Goal: Task Accomplishment & Management: Complete application form

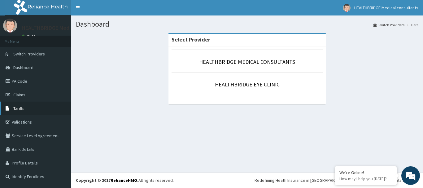
click at [27, 104] on link "Tariffs" at bounding box center [35, 109] width 71 height 14
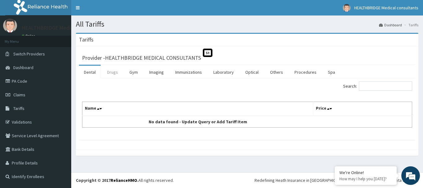
click at [117, 73] on link "Drugs" at bounding box center [112, 72] width 21 height 13
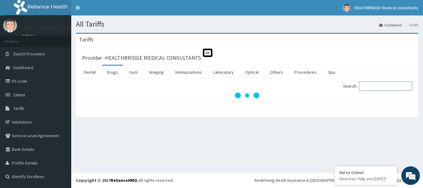
click at [380, 87] on input "Search:" at bounding box center [385, 86] width 53 height 9
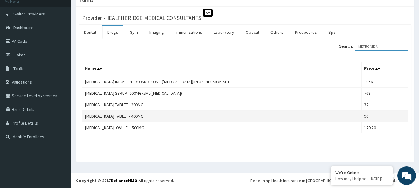
scroll to position [40, 0]
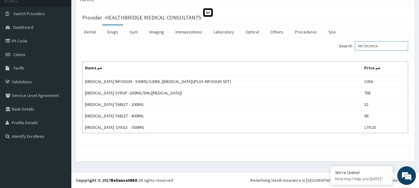
drag, startPoint x: 387, startPoint y: 46, endPoint x: 343, endPoint y: 46, distance: 43.4
click at [345, 46] on label "Search: METRONIDA" at bounding box center [373, 45] width 69 height 9
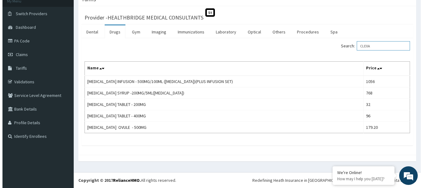
scroll to position [0, 0]
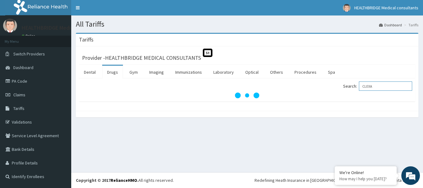
type input "CLEXA"
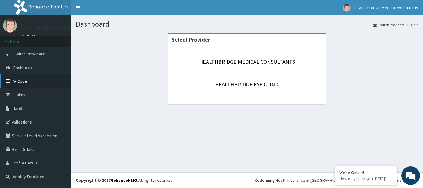
click at [24, 80] on link "PA Code" at bounding box center [35, 81] width 71 height 14
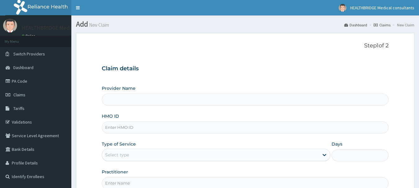
click at [150, 100] on input "Provider Name" at bounding box center [245, 100] width 287 height 12
type input "HEALTHBRIDGE MEDICAL CONSULTANTS"
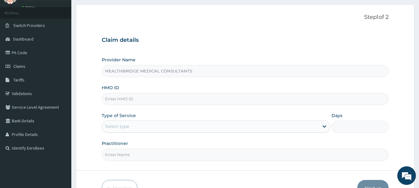
scroll to position [67, 0]
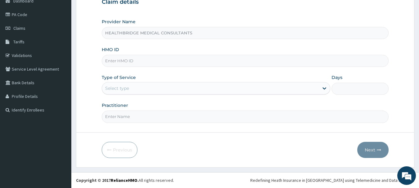
click at [149, 60] on input "HMO ID" at bounding box center [245, 61] width 287 height 12
click at [145, 61] on input "HMO ID" at bounding box center [245, 61] width 287 height 12
paste input "RET/46463/A"
type input "RET/46463/A"
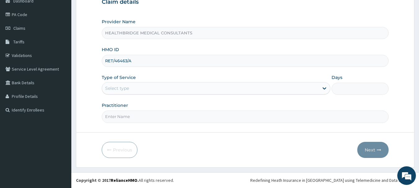
click at [138, 90] on div "Select type" at bounding box center [210, 88] width 217 height 10
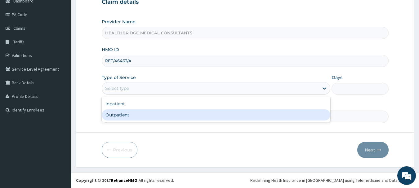
click at [122, 115] on div "Outpatient" at bounding box center [216, 114] width 228 height 11
type input "1"
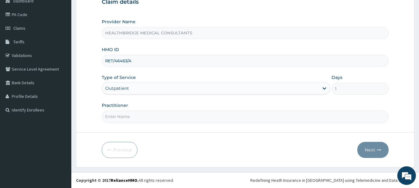
click at [132, 87] on div "Outpatient" at bounding box center [210, 88] width 217 height 10
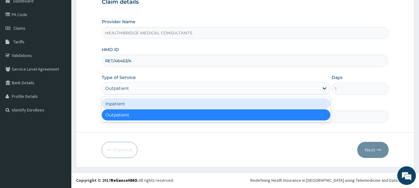
click at [122, 104] on div "Inpatient" at bounding box center [216, 103] width 228 height 11
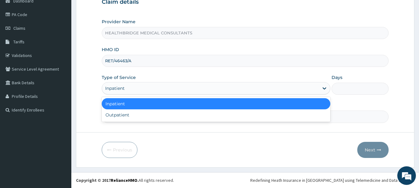
click at [134, 86] on div "Inpatient" at bounding box center [210, 88] width 217 height 10
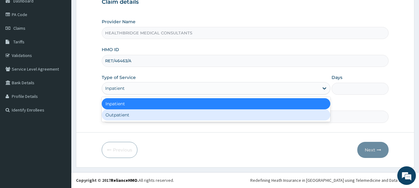
click at [123, 117] on div "Outpatient" at bounding box center [216, 114] width 228 height 11
type input "1"
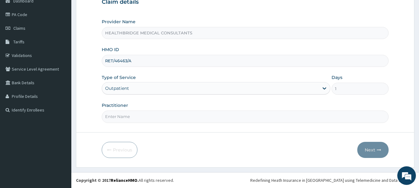
click at [127, 119] on input "Practitioner" at bounding box center [245, 117] width 287 height 12
type input "[PERSON_NAME]"
click at [370, 148] on button "Next" at bounding box center [372, 150] width 31 height 16
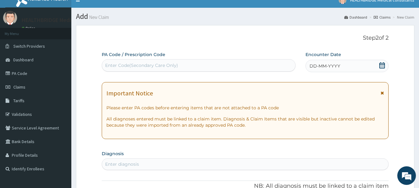
scroll to position [5, 0]
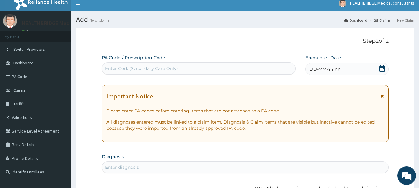
click at [164, 68] on div "Enter Code(Secondary Care Only)" at bounding box center [141, 68] width 73 height 6
paste input "PA/93297C"
type input "PA/93297C"
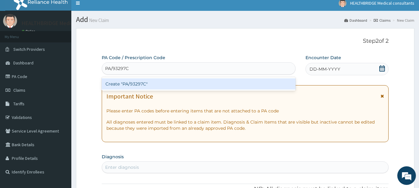
click at [190, 85] on div "Create "PA/93297C"" at bounding box center [199, 83] width 194 height 11
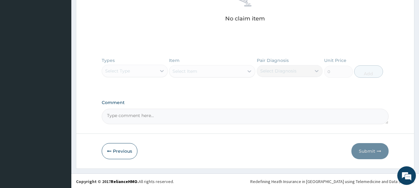
scroll to position [257, 0]
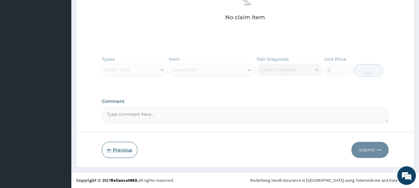
click at [121, 146] on button "Previous" at bounding box center [120, 150] width 36 height 16
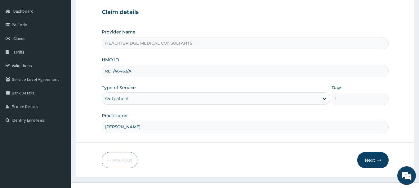
scroll to position [67, 0]
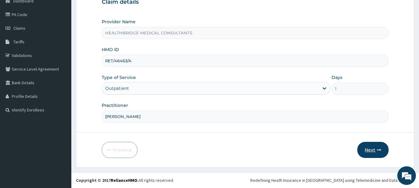
click at [369, 149] on button "Next" at bounding box center [372, 150] width 31 height 16
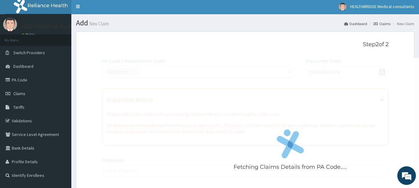
scroll to position [0, 0]
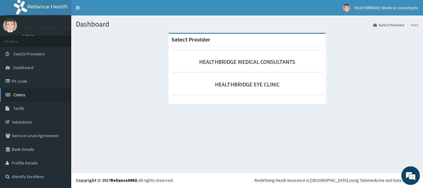
click at [24, 95] on span "Claims" at bounding box center [19, 95] width 12 height 6
click at [27, 83] on link "PA Code" at bounding box center [35, 81] width 71 height 14
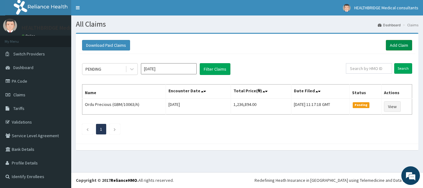
click at [392, 44] on link "Add Claim" at bounding box center [399, 45] width 26 height 11
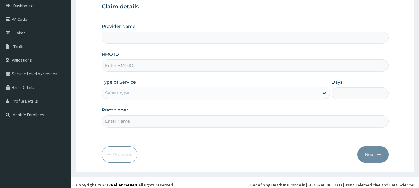
click at [168, 39] on input "Provider Name" at bounding box center [245, 38] width 287 height 12
type input "HEALTHBRIDGE MEDICAL CONSULTANTS"
click at [160, 68] on input "HMO ID" at bounding box center [245, 66] width 287 height 12
paste input "RET/46463/A"
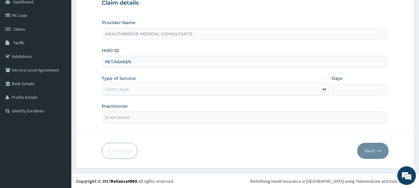
scroll to position [67, 0]
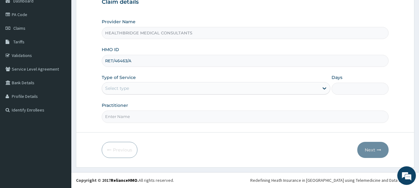
click at [116, 60] on input "RET/46463/A" at bounding box center [245, 61] width 287 height 12
type input "RET/46463/A"
click at [135, 84] on div "Select type" at bounding box center [210, 88] width 217 height 10
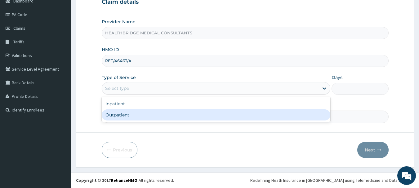
click at [126, 114] on div "Outpatient" at bounding box center [216, 114] width 228 height 11
type input "1"
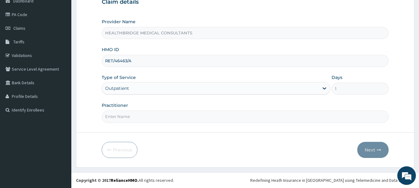
click at [120, 115] on input "Practitioner" at bounding box center [245, 117] width 287 height 12
type input "KELVIN"
click at [368, 149] on button "Next" at bounding box center [372, 150] width 31 height 16
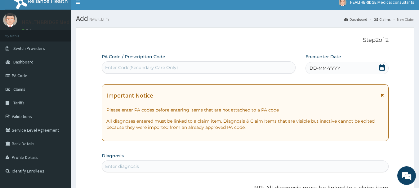
scroll to position [5, 0]
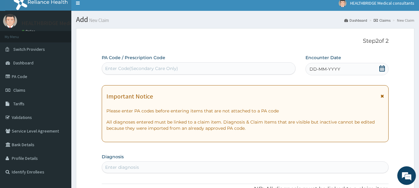
click at [380, 69] on icon at bounding box center [382, 68] width 6 height 6
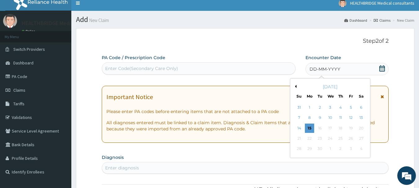
click at [309, 128] on div "15" at bounding box center [309, 128] width 9 height 9
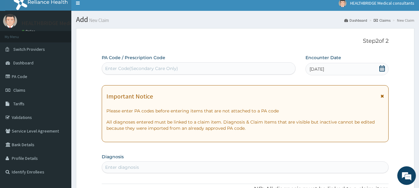
click at [217, 68] on div "Enter Code(Secondary Care Only)" at bounding box center [198, 69] width 193 height 10
click at [164, 65] on div "Enter Code(Secondary Care Only)" at bounding box center [198, 69] width 193 height 10
paste input "PA/93297C"
type input "PA/93297C"
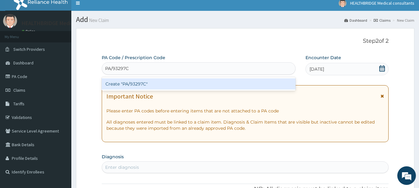
click at [159, 85] on div "Create "PA/93297C"" at bounding box center [199, 83] width 194 height 11
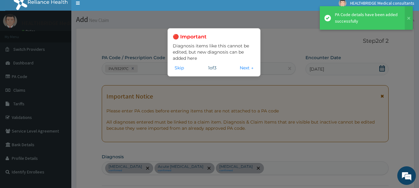
scroll to position [166, 0]
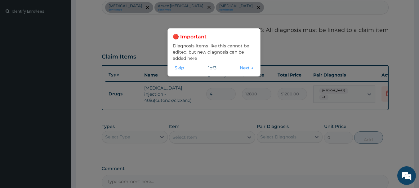
click at [177, 69] on button "Skip" at bounding box center [179, 67] width 13 height 7
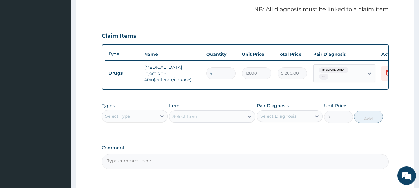
scroll to position [175, 0]
